Goal: Task Accomplishment & Management: Manage account settings

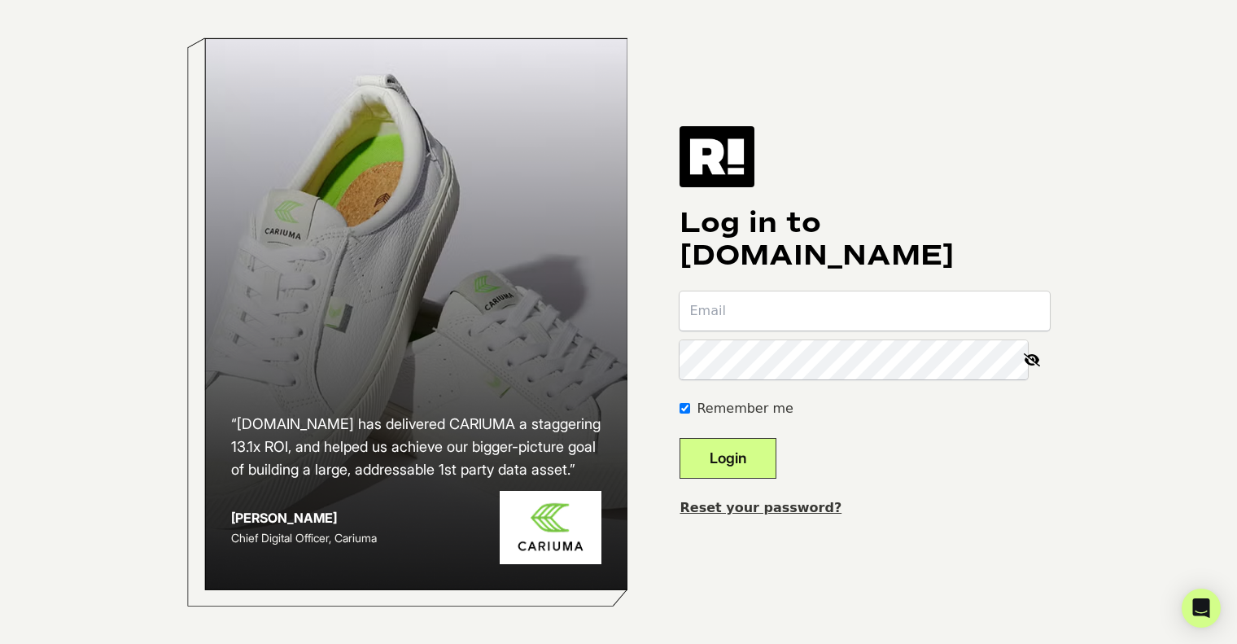
click at [792, 305] on input "email" at bounding box center [865, 310] width 370 height 39
click at [764, 326] on input "email" at bounding box center [865, 310] width 370 height 39
type input "mlane@sportsmans.com"
drag, startPoint x: 879, startPoint y: 311, endPoint x: 615, endPoint y: 317, distance: 263.8
click at [615, 317] on div "“Retention.com has delivered CARIUMA a staggering 13.1x ROI, and helped us achi…" at bounding box center [619, 322] width 928 height 644
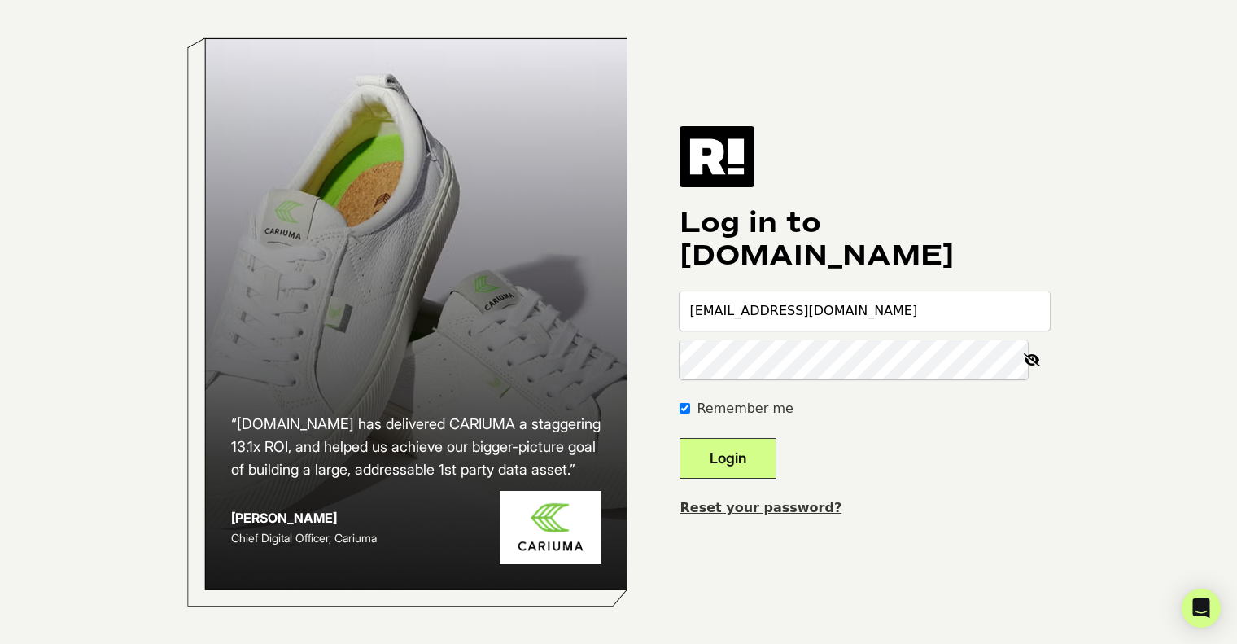
click at [754, 511] on link "Reset your password?" at bounding box center [761, 507] width 162 height 15
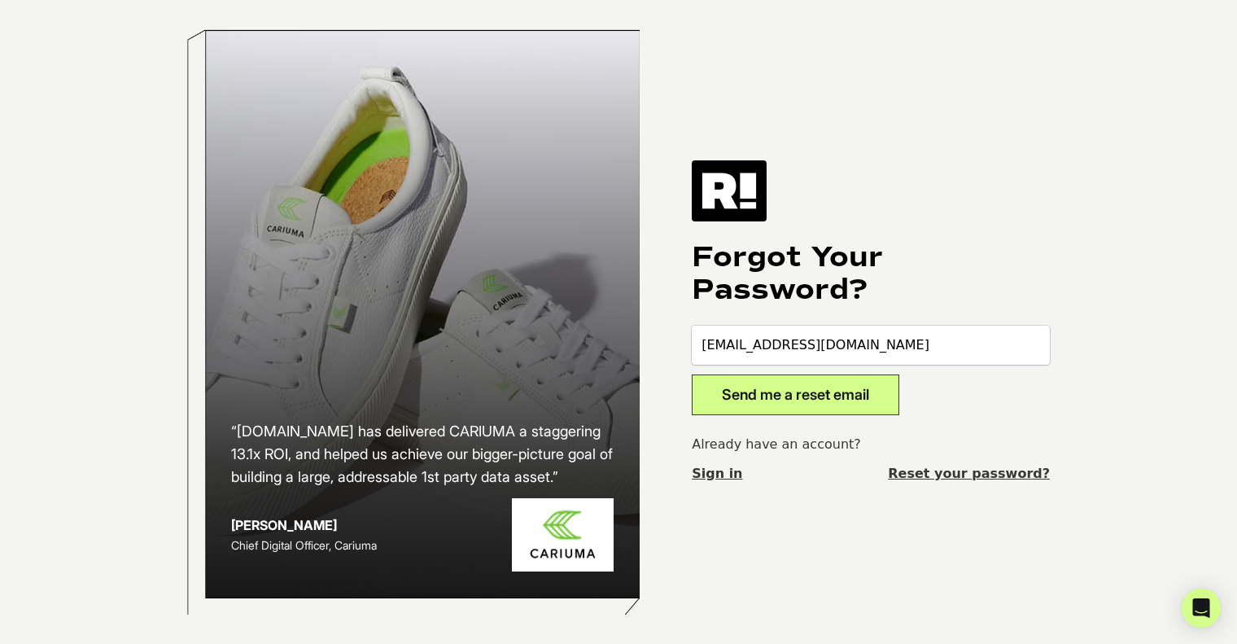
type input "[EMAIL_ADDRESS][DOMAIN_NAME]"
click at [838, 387] on button "Send me a reset email" at bounding box center [796, 394] width 208 height 41
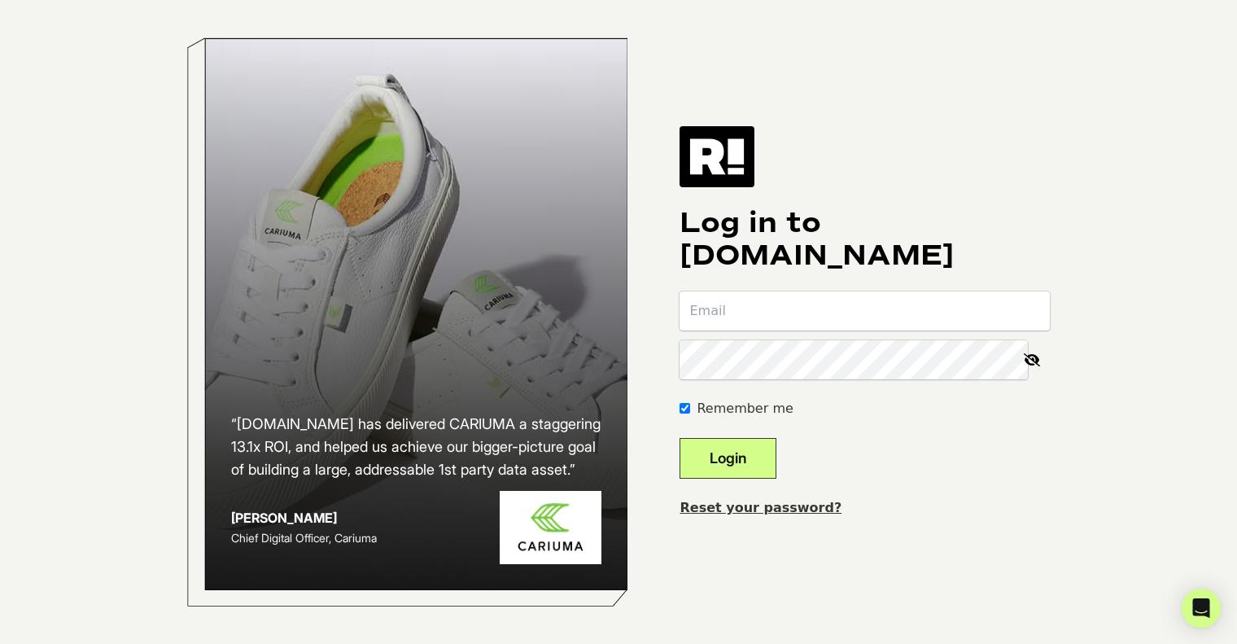
click at [882, 321] on input "email" at bounding box center [865, 310] width 370 height 39
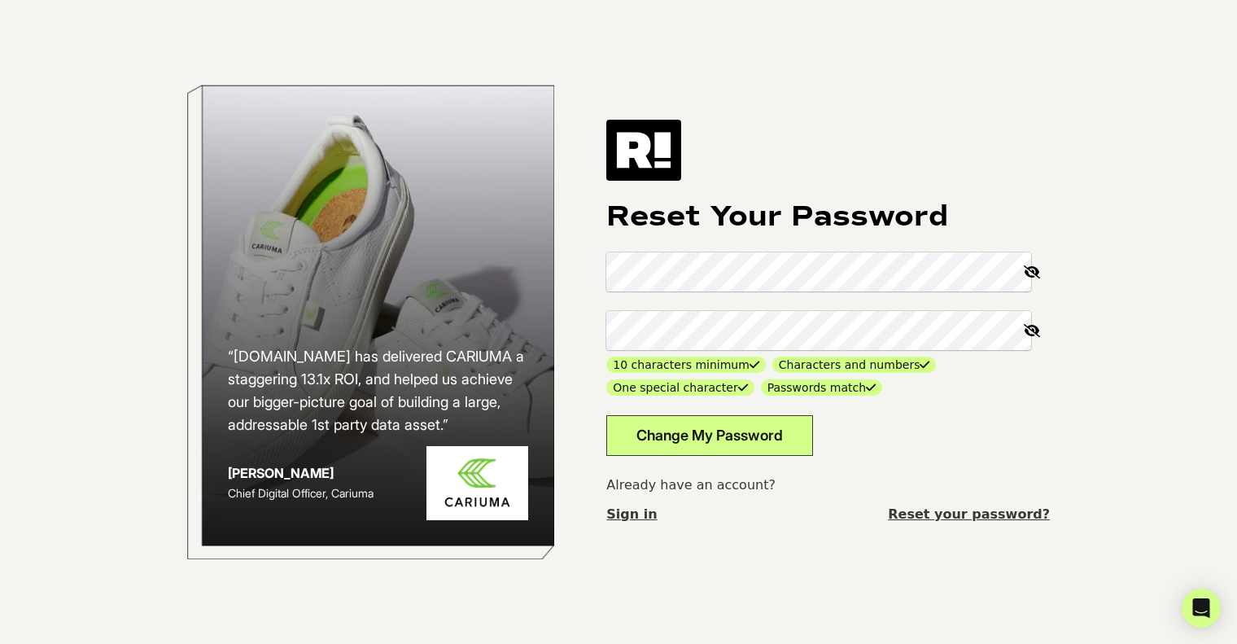
click at [612, 271] on div "“Retention.com has delivered CARIUMA a staggering 13.1x ROI, and helped us achi…" at bounding box center [619, 322] width 928 height 644
click at [737, 431] on button "Change My Password" at bounding box center [709, 435] width 207 height 41
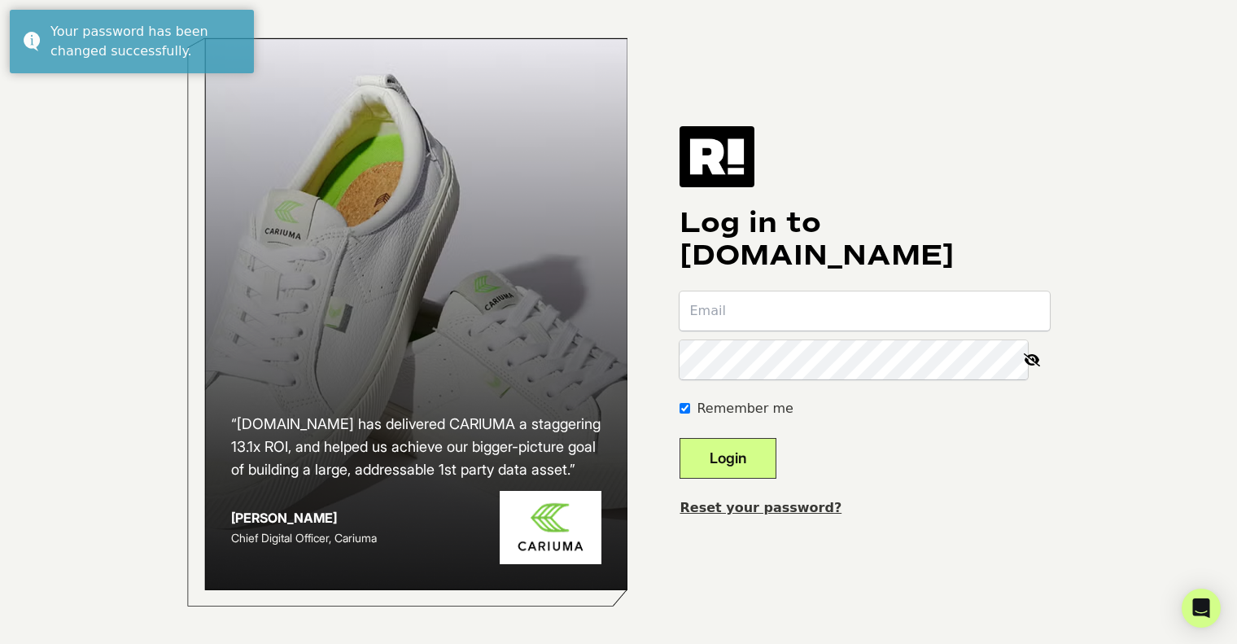
type input "mlane@sportsmans.com"
click at [777, 463] on button "Login" at bounding box center [728, 458] width 97 height 41
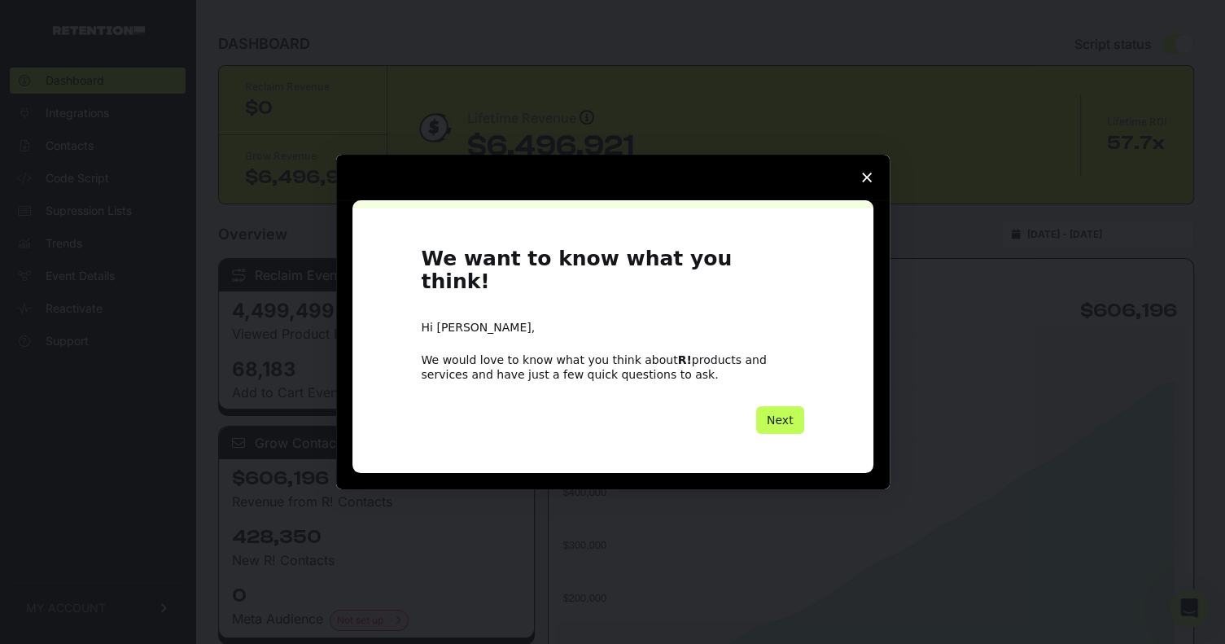
click at [790, 407] on button "Next" at bounding box center [780, 420] width 48 height 28
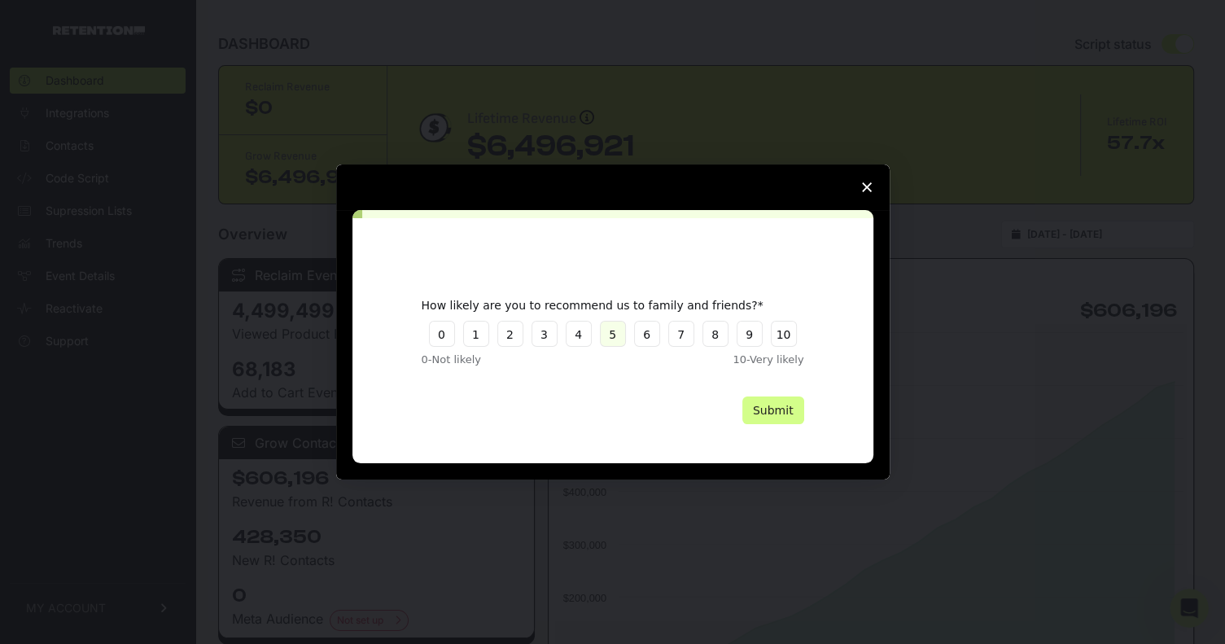
click at [608, 336] on button "5" at bounding box center [613, 334] width 26 height 26
click at [768, 407] on button "Submit" at bounding box center [773, 410] width 62 height 28
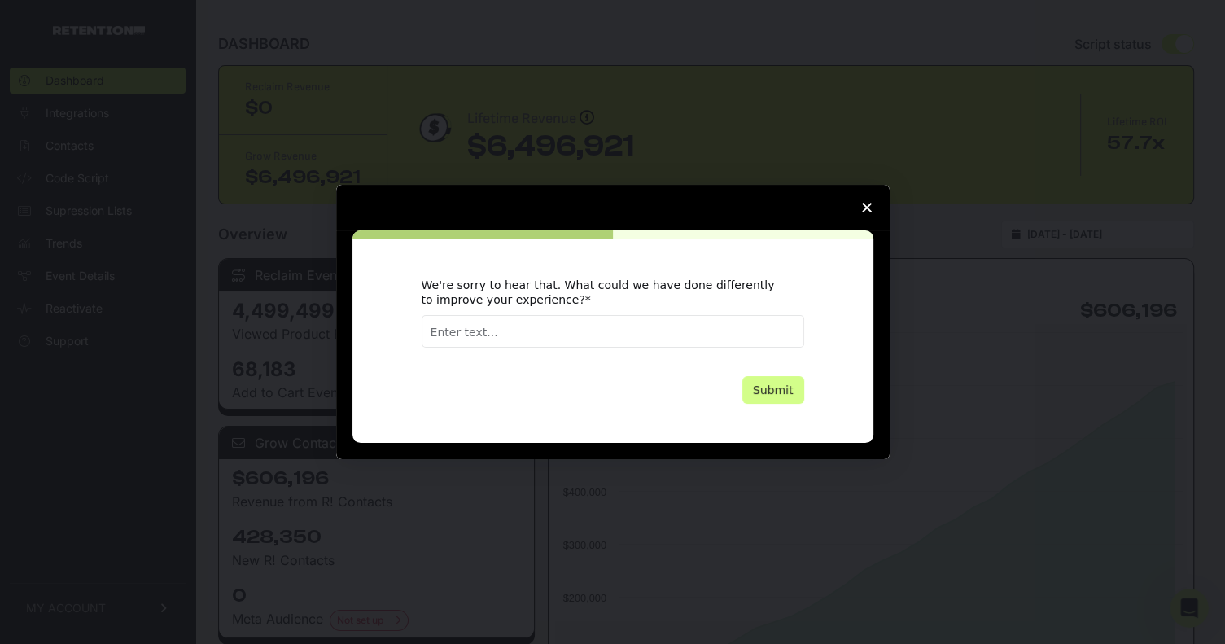
click at [858, 211] on span "Close survey" at bounding box center [867, 208] width 46 height 46
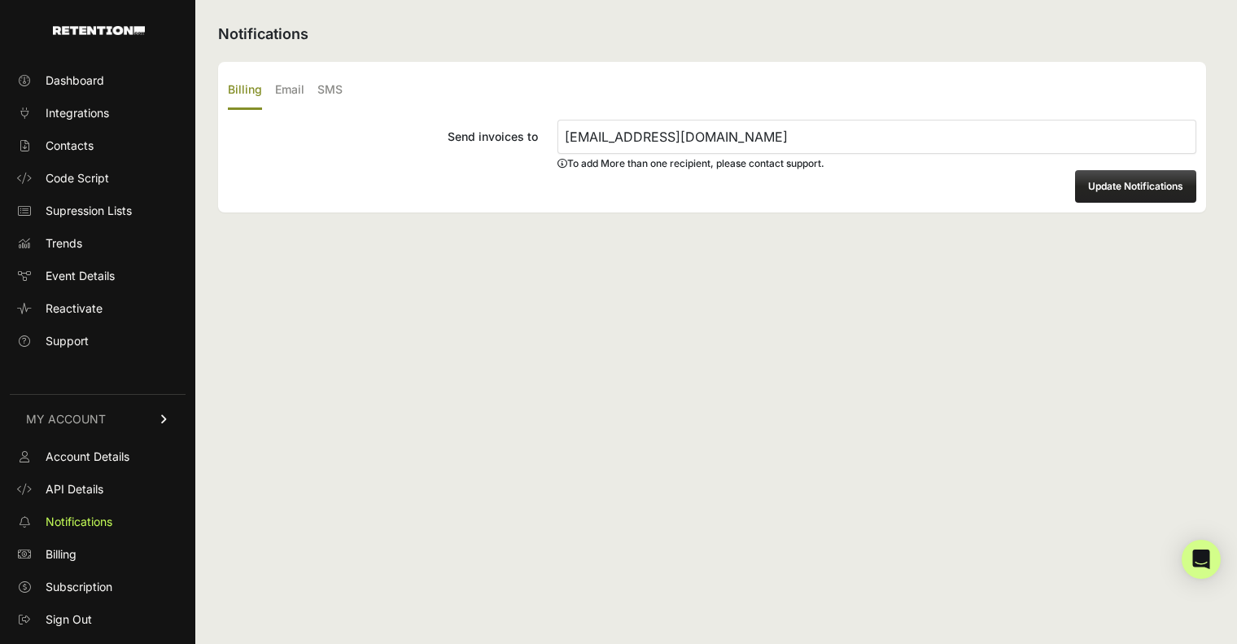
click at [630, 131] on input "[EMAIL_ADDRESS][DOMAIN_NAME]" at bounding box center [877, 137] width 639 height 34
click at [689, 138] on input "[EMAIL_ADDRESS][DOMAIN_NAME]" at bounding box center [877, 137] width 639 height 34
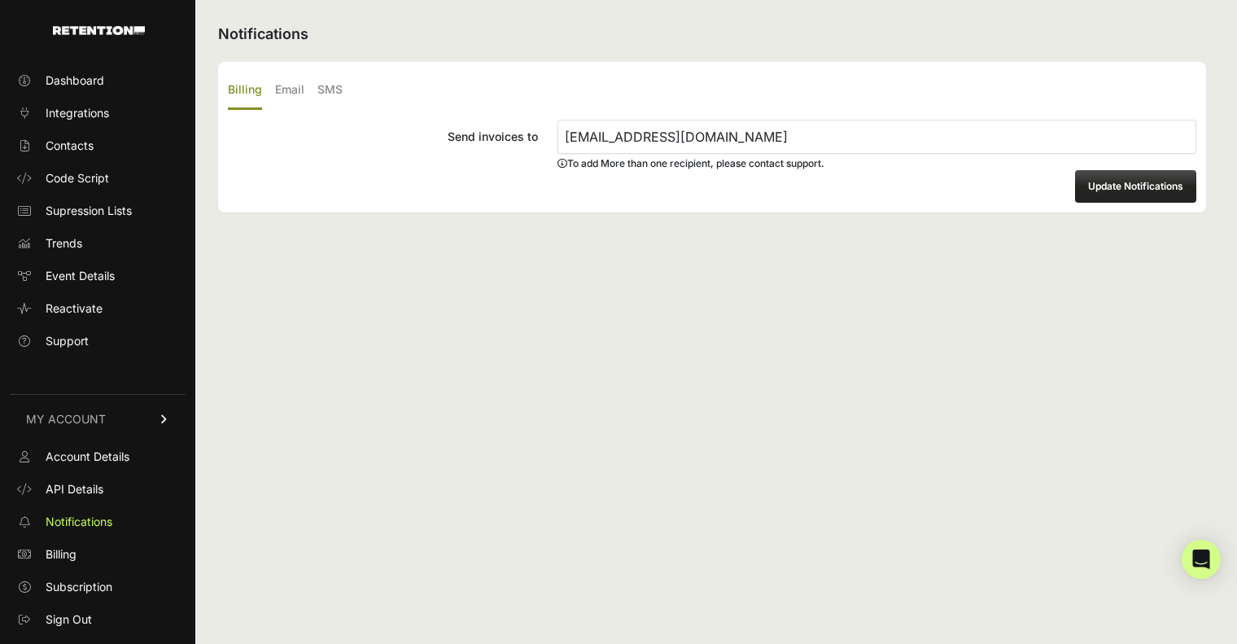
paste input "SMWH-Invoices@sportsmans"
type input "[EMAIL_ADDRESS][DOMAIN_NAME]"
click at [865, 295] on div "Notifications Billing Email SMS Send invoices to SMWH-Invoices@sportsmans.com T…" at bounding box center [712, 322] width 1034 height 644
click at [1105, 178] on button "Update Notifications" at bounding box center [1135, 186] width 121 height 33
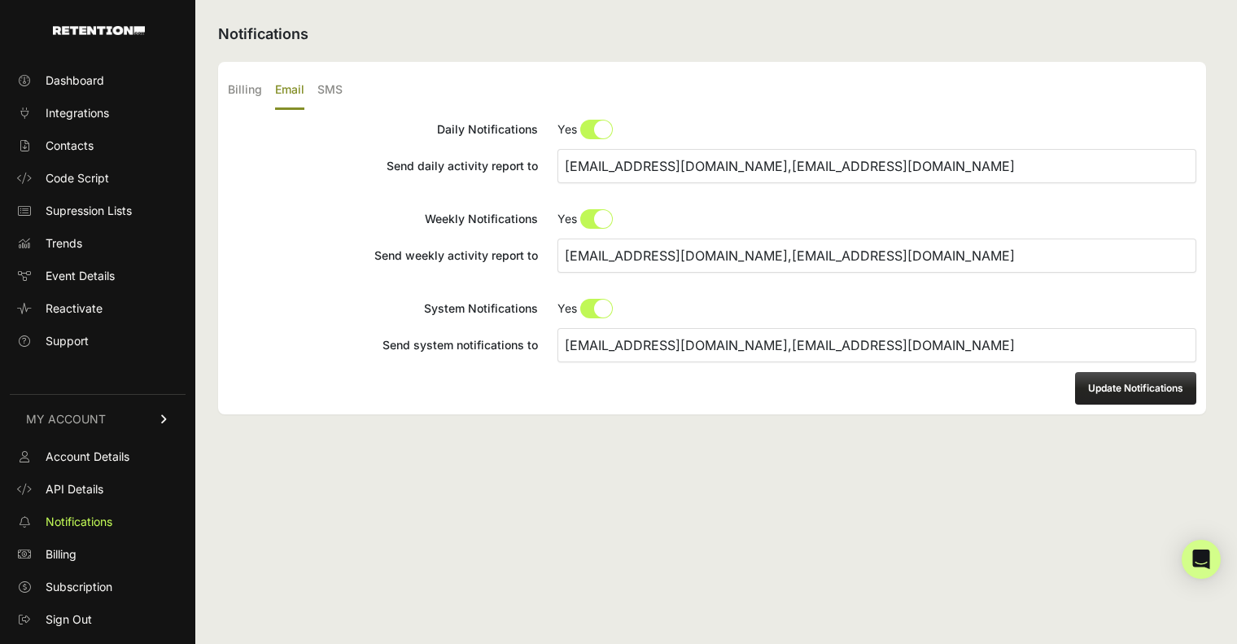
click at [294, 91] on label "Email" at bounding box center [289, 91] width 29 height 38
click at [0, 0] on input "Email" at bounding box center [0, 0] width 0 height 0
click at [591, 126] on input "Daily Notifications No Yes" at bounding box center [877, 130] width 639 height 20
radio input "true"
click at [595, 128] on input "Daily Notifications No Yes" at bounding box center [877, 130] width 639 height 20
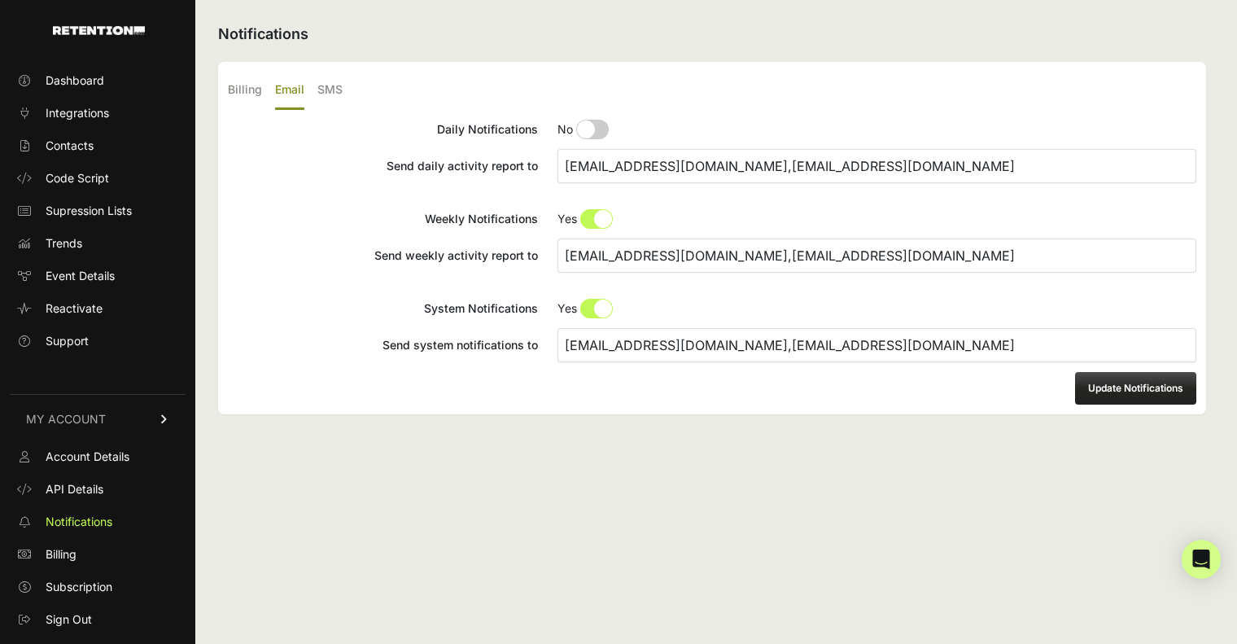
radio input "true"
drag, startPoint x: 874, startPoint y: 162, endPoint x: 420, endPoint y: 208, distance: 456.5
click at [420, 208] on div "Daily Notifications No Yes Send daily activity report to jburton@sportsmans.com…" at bounding box center [712, 241] width 969 height 243
drag, startPoint x: 567, startPoint y: 172, endPoint x: 515, endPoint y: 169, distance: 51.3
click at [515, 169] on label "Send daily activity report to abaez@sportsmans.com" at bounding box center [712, 166] width 969 height 34
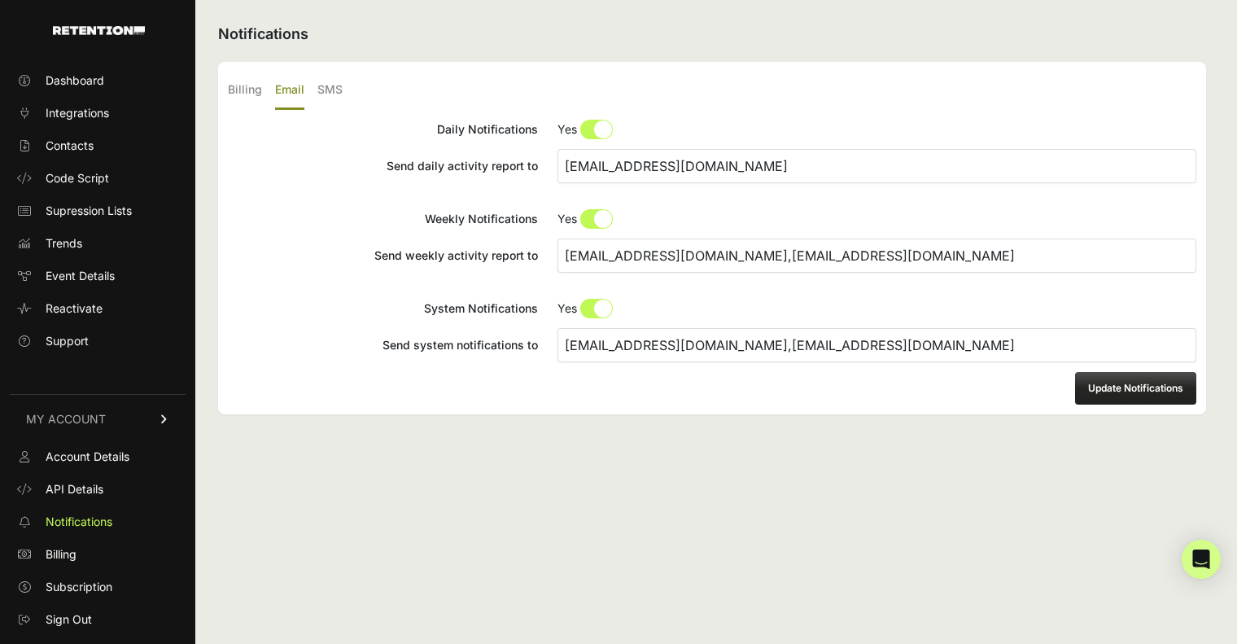
type input "[EMAIL_ADDRESS][DOMAIN_NAME]"
drag, startPoint x: 899, startPoint y: 253, endPoint x: 430, endPoint y: 270, distance: 470.0
click at [430, 270] on label "Send weekly activity report to jburton@sportsmans.com,mlane@sportsmans.com" at bounding box center [712, 255] width 969 height 34
paste input "abaez"
type input "[EMAIL_ADDRESS][DOMAIN_NAME]"
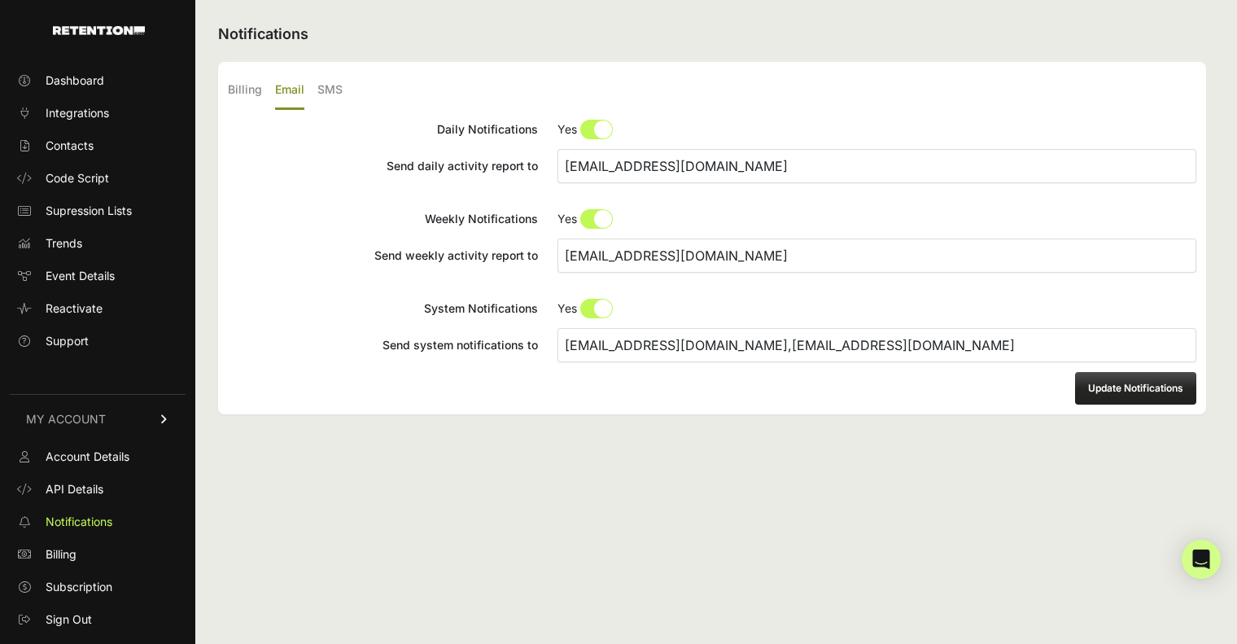
drag, startPoint x: 907, startPoint y: 344, endPoint x: 321, endPoint y: 350, distance: 586.1
click at [321, 351] on label "Send system notifications to jburton@sportsmans.com,mlane@sportsmans.com" at bounding box center [712, 345] width 969 height 34
paste input "abaez"
type input "[EMAIL_ADDRESS][DOMAIN_NAME]"
drag, startPoint x: 570, startPoint y: 180, endPoint x: 358, endPoint y: 211, distance: 213.9
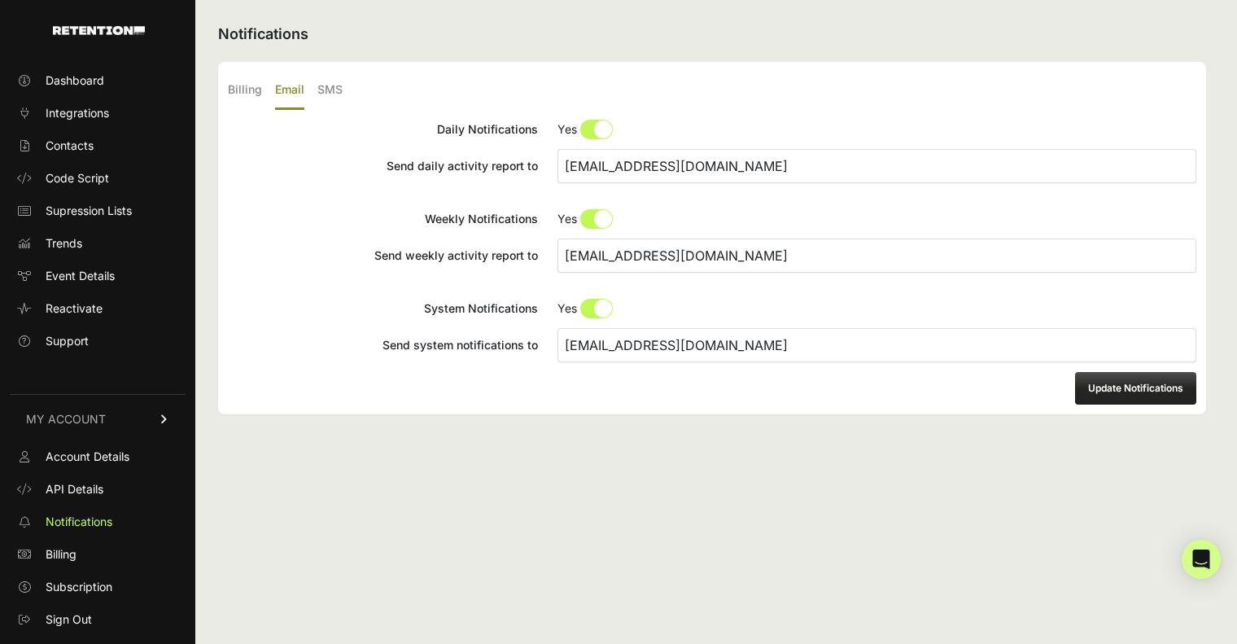
click at [358, 211] on div "Daily Notifications No Yes Send daily activity report to abaez@sportsmans.com W…" at bounding box center [712, 241] width 969 height 243
click at [331, 90] on label "SMS" at bounding box center [329, 91] width 25 height 38
click at [0, 0] on input "SMS" at bounding box center [0, 0] width 0 height 0
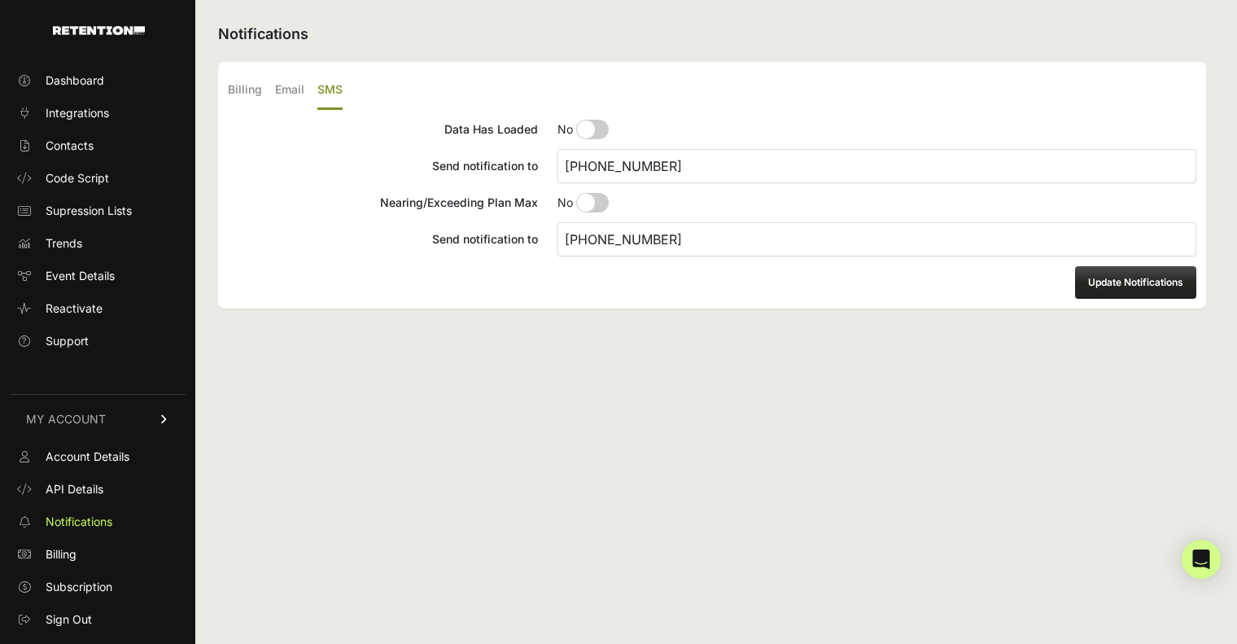
click at [1136, 279] on button "Update Notifications" at bounding box center [1135, 282] width 121 height 33
